Goal: Task Accomplishment & Management: Manage account settings

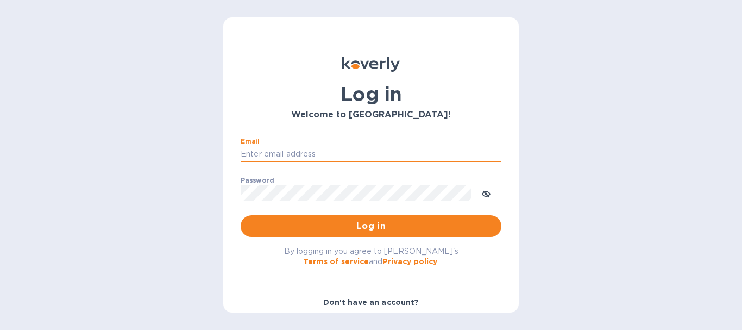
drag, startPoint x: 346, startPoint y: 147, endPoint x: 349, endPoint y: 161, distance: 14.3
click at [346, 147] on input "Email" at bounding box center [371, 154] width 261 height 16
type input "[EMAIL_ADDRESS][DOMAIN_NAME]"
click at [390, 222] on span "Log in" at bounding box center [370, 225] width 243 height 13
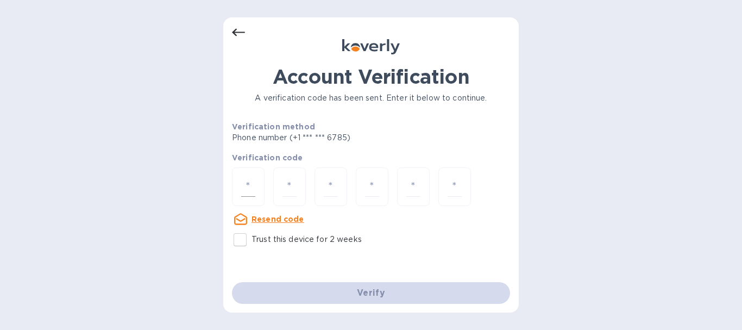
click at [261, 189] on div at bounding box center [248, 186] width 33 height 39
type input "8"
type input "6"
type input "7"
type input "2"
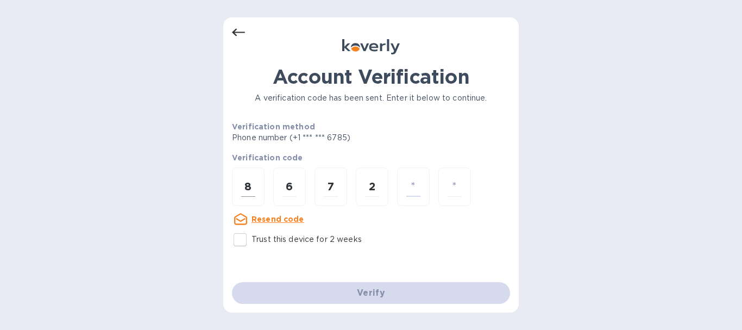
type input "5"
type input "0"
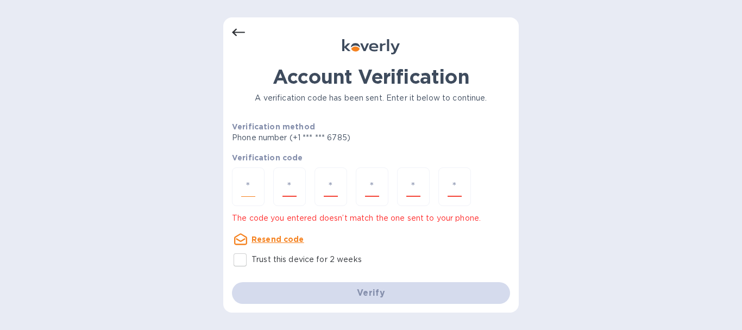
click at [243, 184] on input "number" at bounding box center [248, 186] width 14 height 20
type input "8"
type input "6"
type input "7"
type input "2"
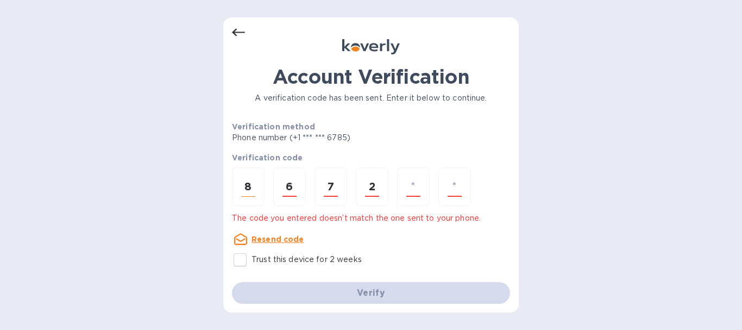
type input "0"
type input "5"
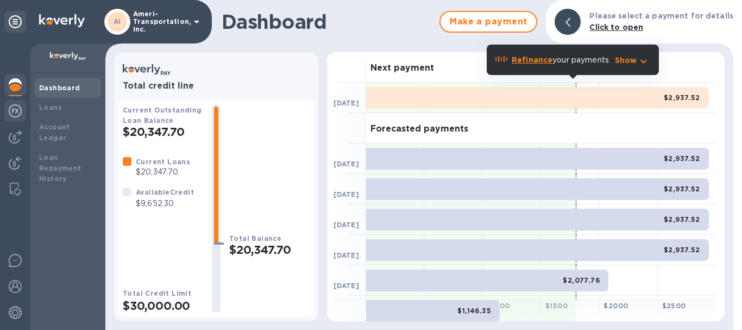
click at [15, 112] on img at bounding box center [15, 110] width 13 height 13
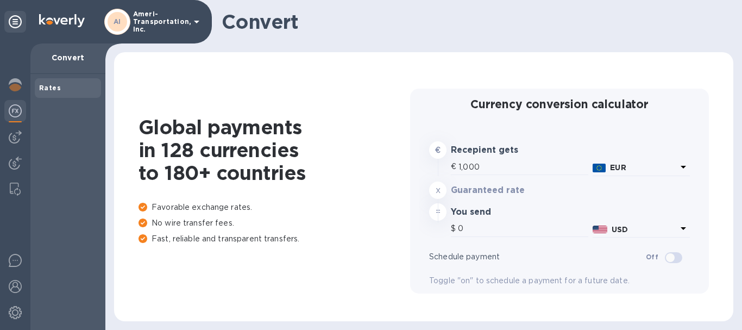
type input "1,185.22"
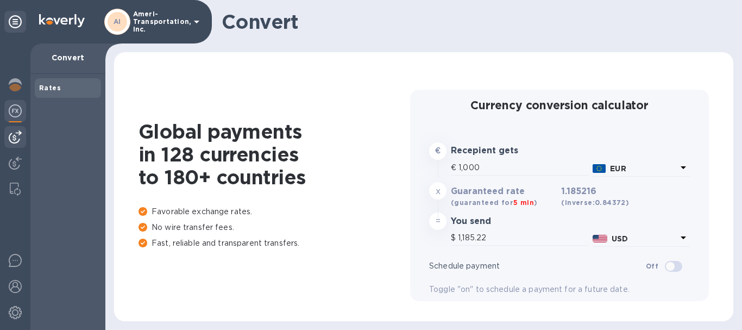
click at [14, 141] on img at bounding box center [15, 136] width 13 height 13
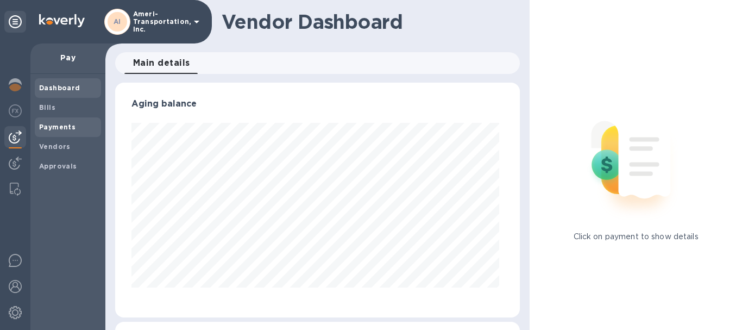
scroll to position [235, 401]
click at [64, 123] on b "Payments" at bounding box center [57, 127] width 36 height 8
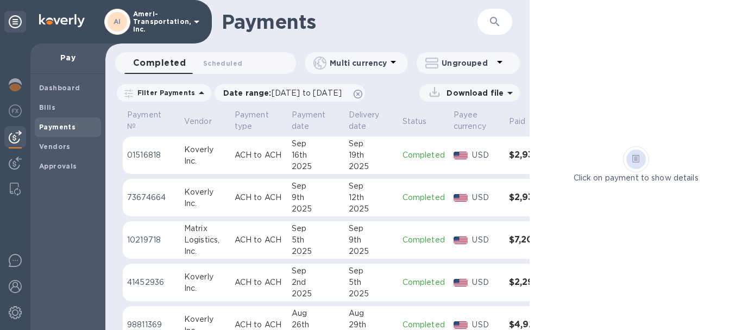
click at [637, 160] on icon at bounding box center [636, 159] width 8 height 8
click at [233, 60] on span "Scheduled 0" at bounding box center [222, 63] width 39 height 11
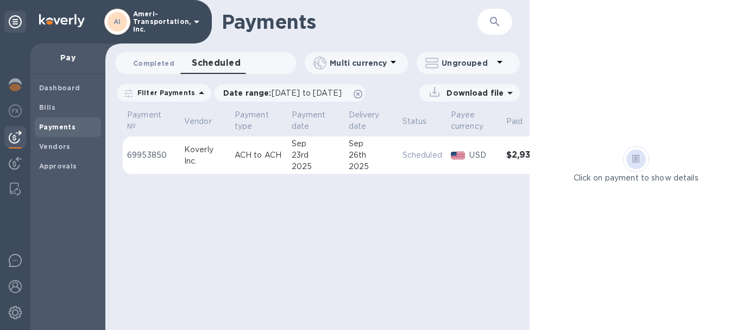
click at [156, 61] on span "Completed 0" at bounding box center [153, 63] width 41 height 11
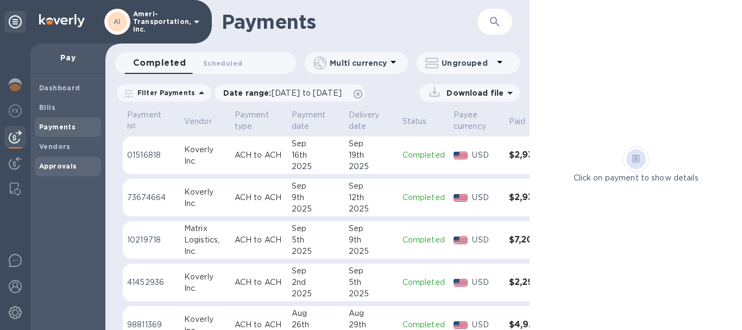
click at [71, 163] on b "Approvals" at bounding box center [58, 166] width 38 height 8
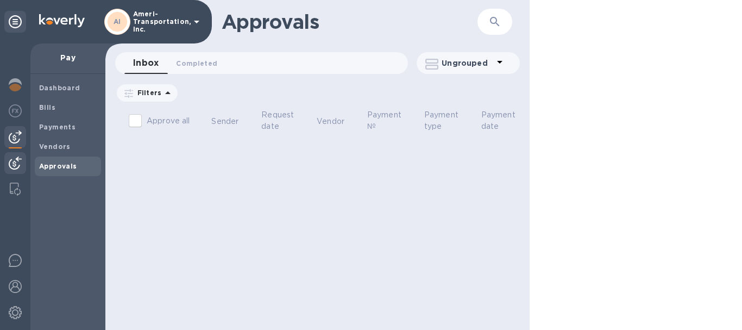
click at [20, 165] on img at bounding box center [15, 162] width 13 height 13
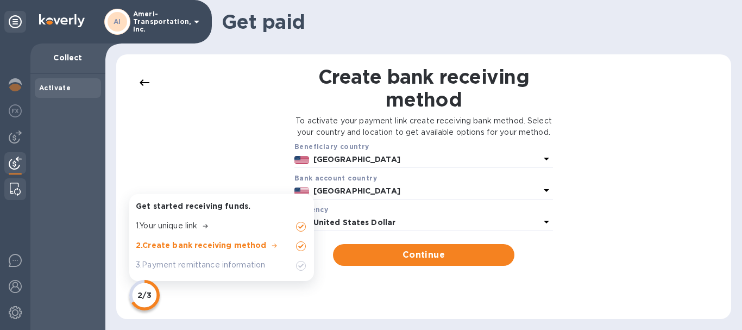
click at [16, 191] on img at bounding box center [15, 188] width 11 height 13
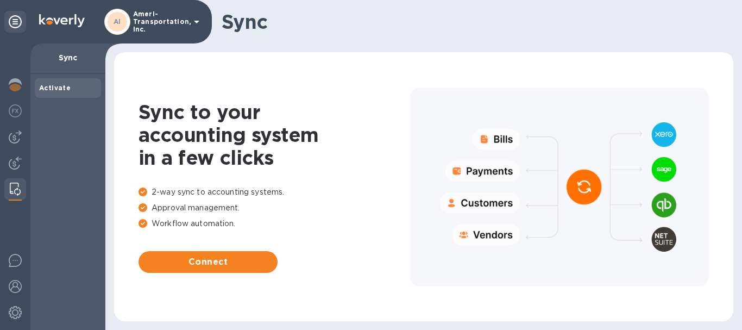
click at [12, 284] on img at bounding box center [15, 286] width 13 height 13
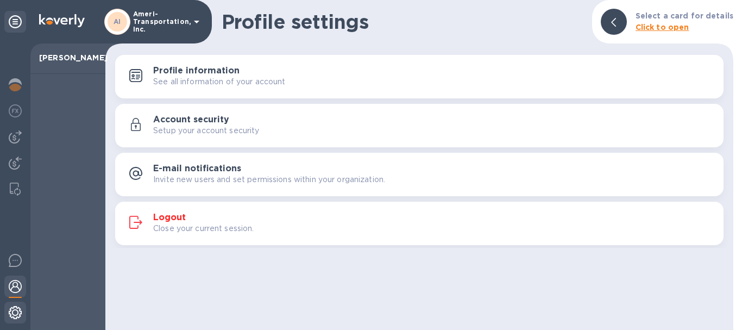
click at [12, 307] on img at bounding box center [15, 312] width 13 height 13
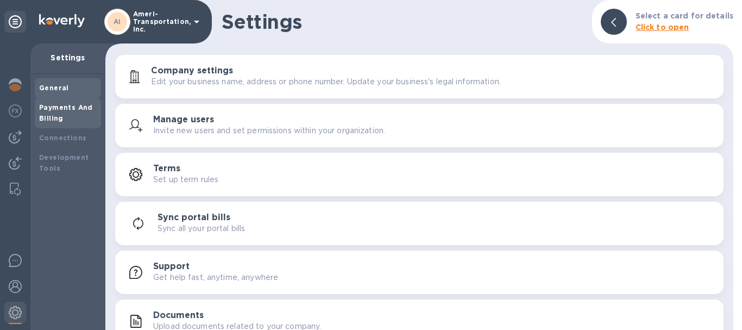
click at [69, 110] on b "Payments And Billing" at bounding box center [66, 112] width 54 height 19
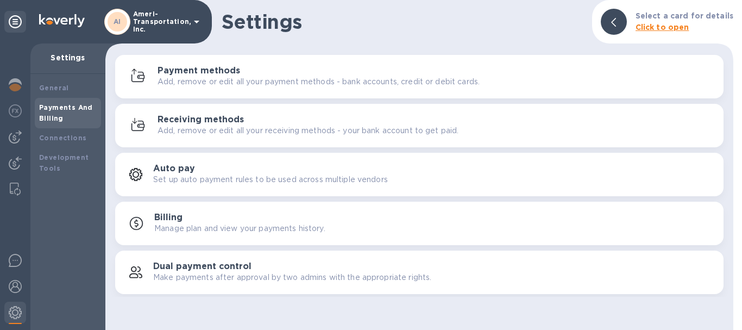
click at [193, 72] on h3 "Payment methods" at bounding box center [198, 71] width 83 height 10
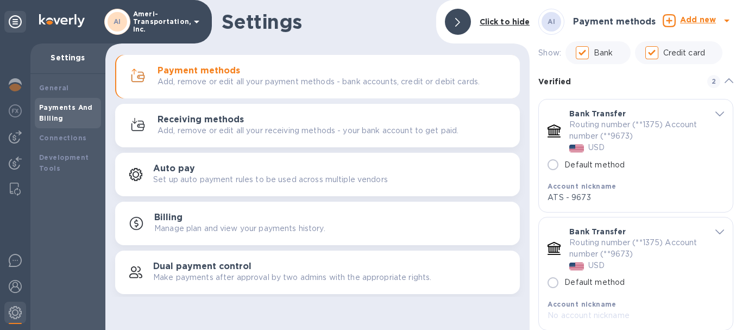
click at [697, 18] on b "Add new" at bounding box center [698, 19] width 36 height 9
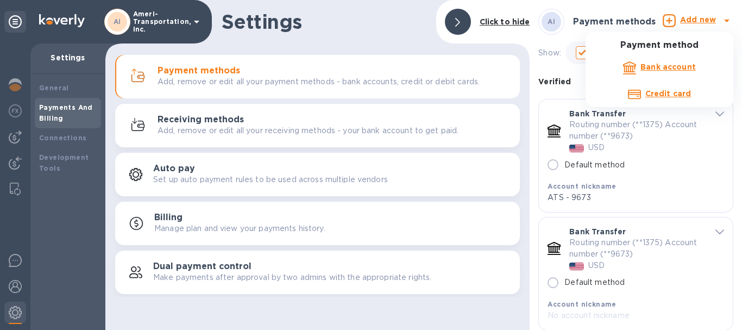
click at [15, 256] on div at bounding box center [371, 165] width 742 height 330
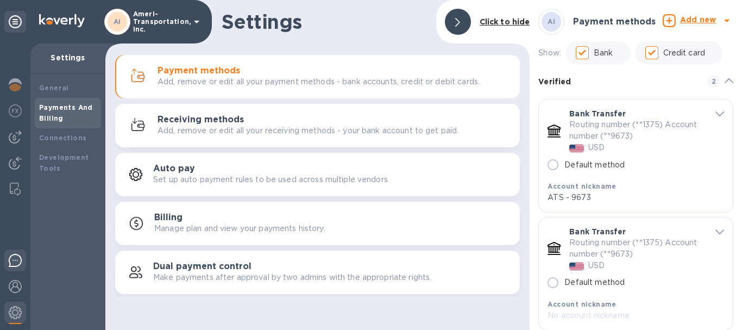
click at [15, 257] on img at bounding box center [15, 260] width 13 height 13
click at [335, 89] on div "Payment methods Add, remove or edit all your payment methods - bank accounts, c…" at bounding box center [317, 77] width 391 height 26
click at [64, 136] on b "Connections" at bounding box center [62, 138] width 47 height 8
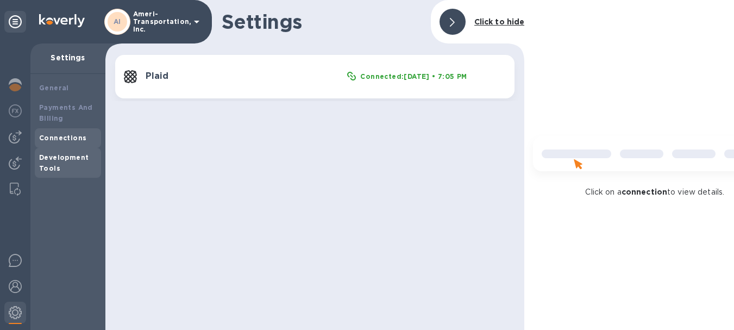
click at [52, 166] on b "Development Tools" at bounding box center [63, 162] width 49 height 19
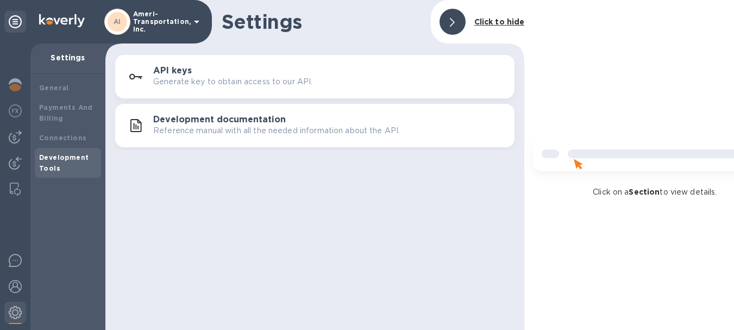
click at [50, 150] on div "Development Tools" at bounding box center [68, 163] width 66 height 30
click at [53, 139] on b "Connections" at bounding box center [62, 138] width 47 height 8
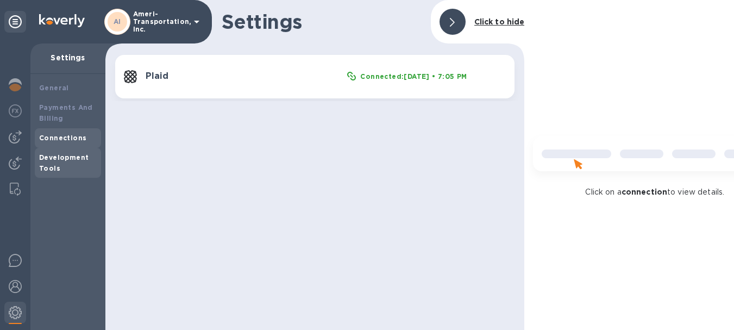
click at [50, 163] on b "Development Tools" at bounding box center [63, 162] width 49 height 19
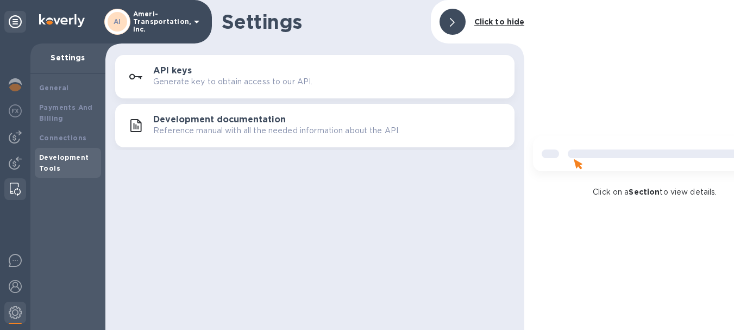
click at [12, 191] on img at bounding box center [15, 188] width 11 height 13
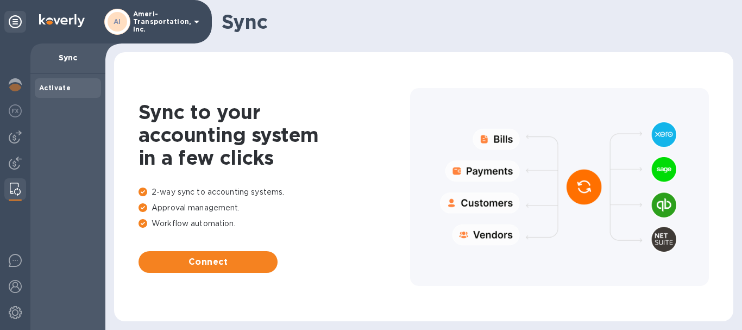
click at [197, 23] on icon at bounding box center [196, 22] width 5 height 3
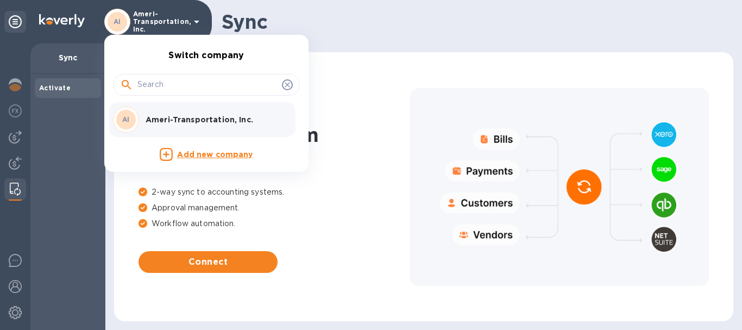
click at [409, 25] on div at bounding box center [371, 165] width 742 height 330
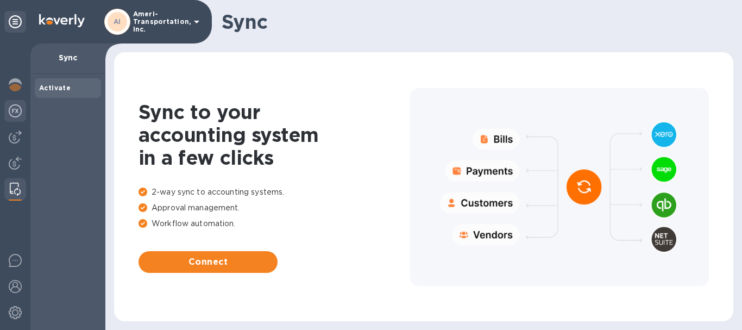
click at [16, 109] on img at bounding box center [15, 110] width 13 height 13
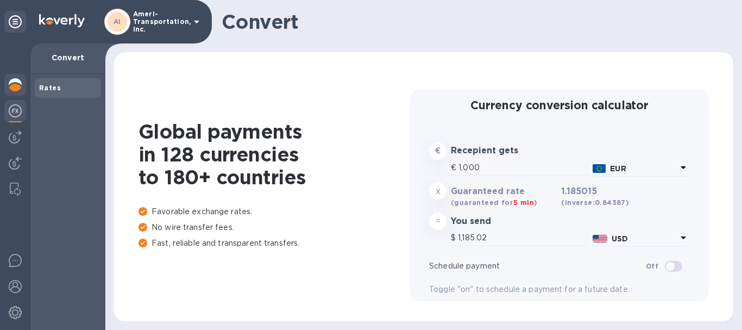
type input "1,185.02"
click at [12, 84] on img at bounding box center [15, 84] width 13 height 13
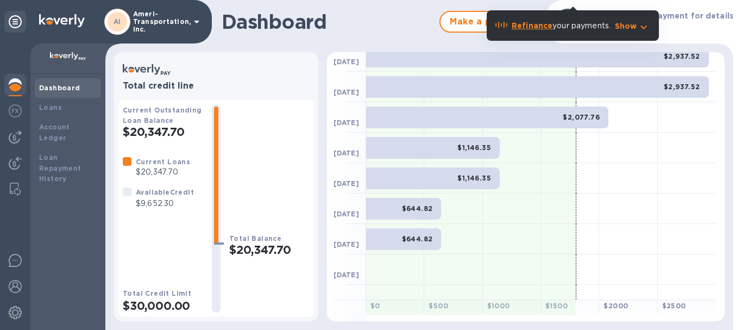
scroll to position [179, 0]
